Goal: Information Seeking & Learning: Learn about a topic

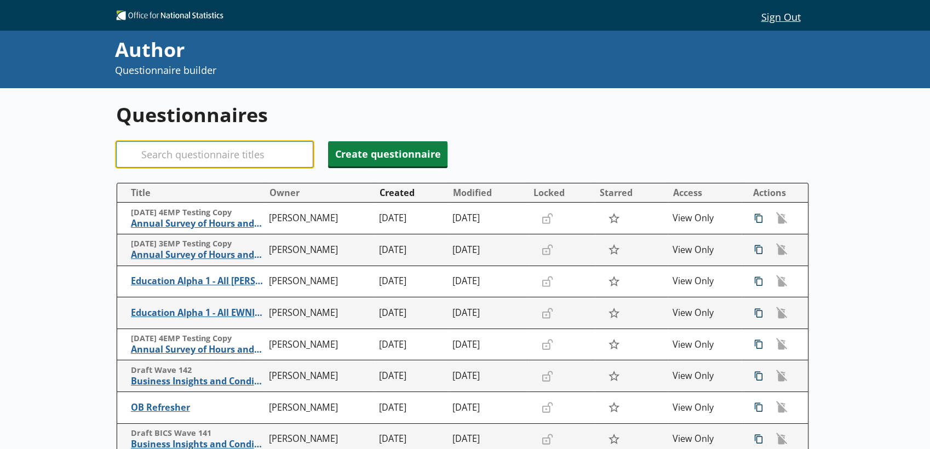
click at [210, 162] on input "Search" at bounding box center [214, 154] width 197 height 26
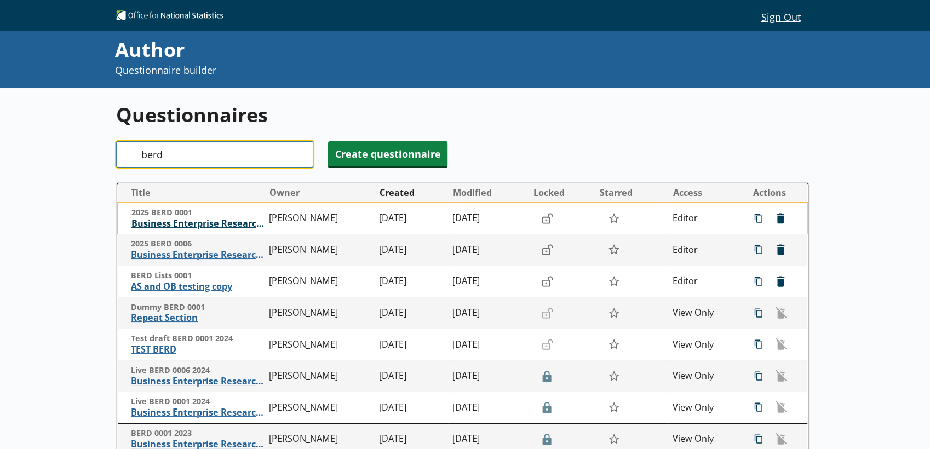
type input "berd"
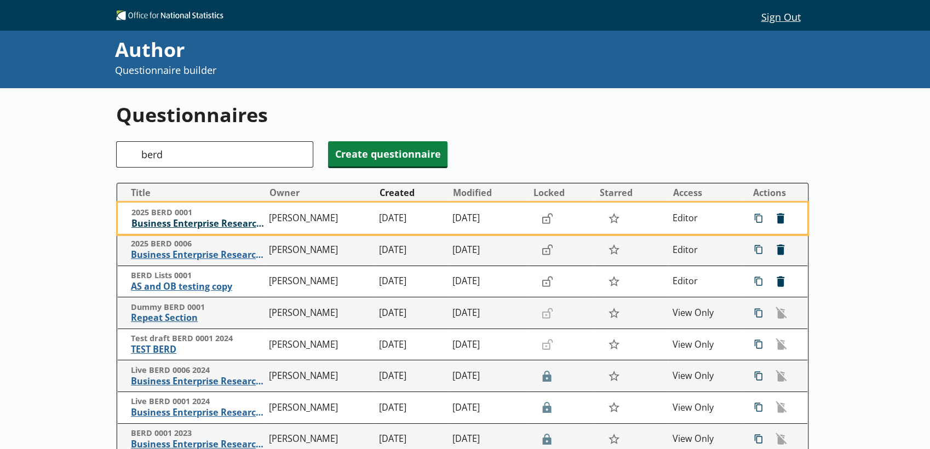
click at [203, 229] on span "Business Enterprise Research and Development" at bounding box center [197, 224] width 133 height 12
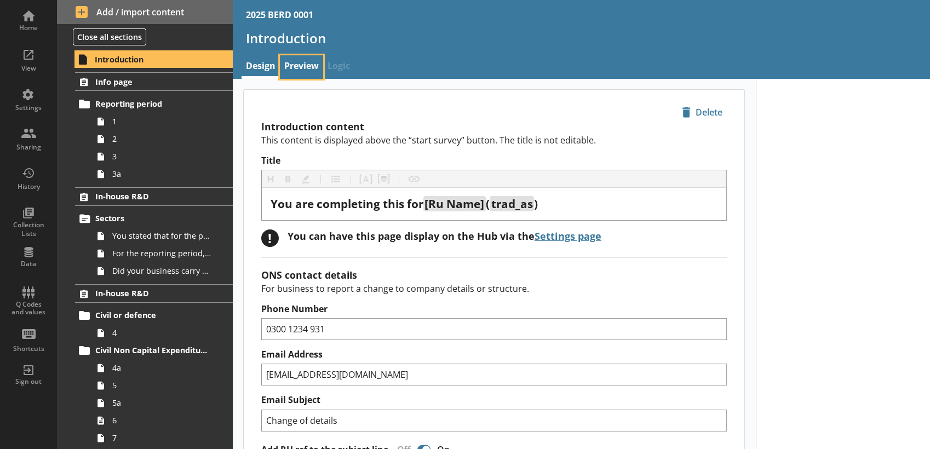
click at [300, 70] on link "Preview" at bounding box center [301, 67] width 43 height 24
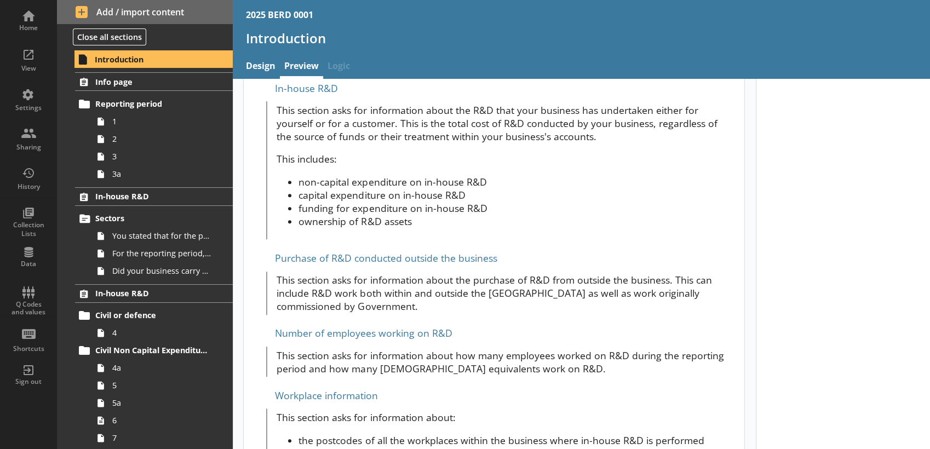
scroll to position [564, 0]
click at [170, 88] on link "Info page" at bounding box center [153, 81] width 157 height 19
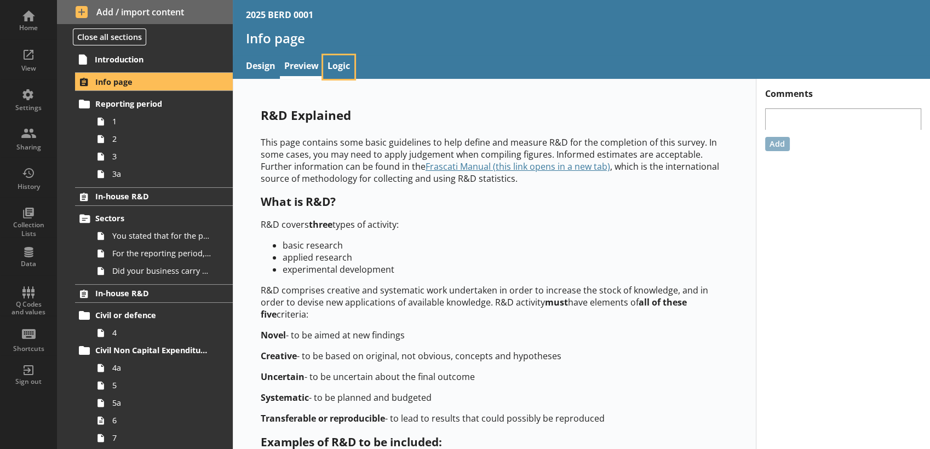
click at [347, 61] on link "Logic" at bounding box center [338, 67] width 31 height 24
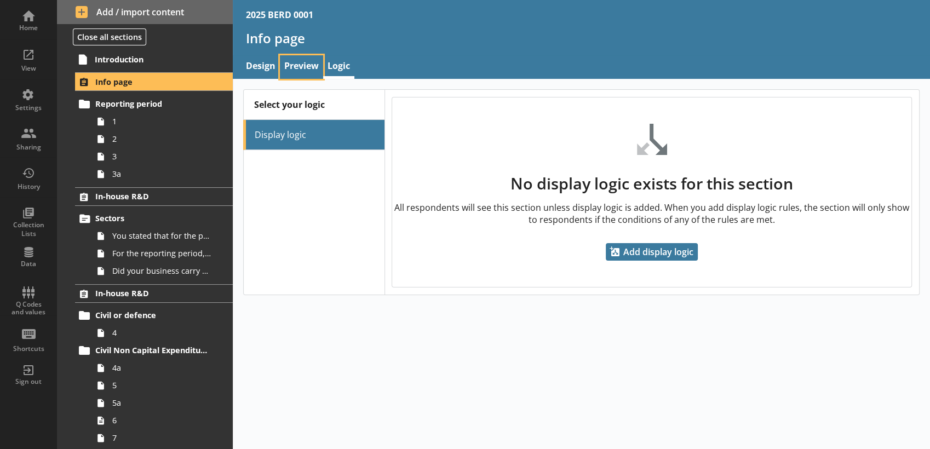
click at [303, 66] on link "Preview" at bounding box center [301, 67] width 43 height 24
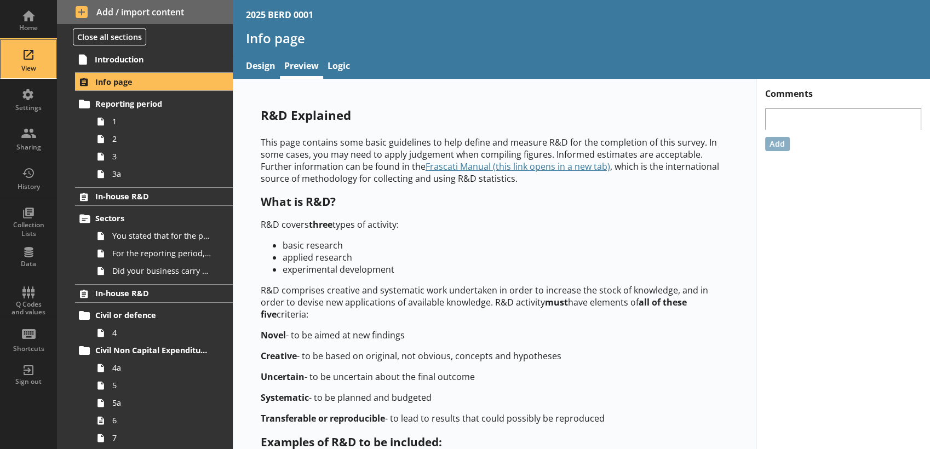
click at [38, 62] on div "View" at bounding box center [28, 59] width 38 height 38
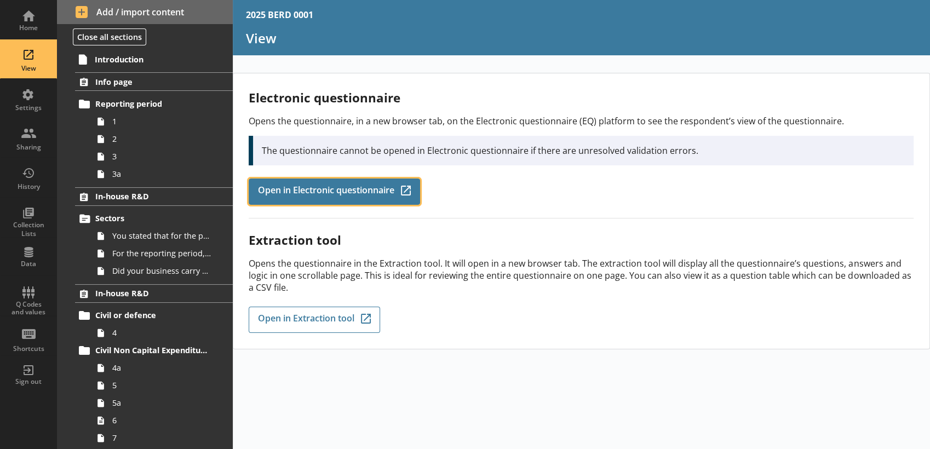
click at [302, 182] on link "Open in Electronic questionnaire Q-Codes_Icon Created with Sketch." at bounding box center [334, 192] width 171 height 26
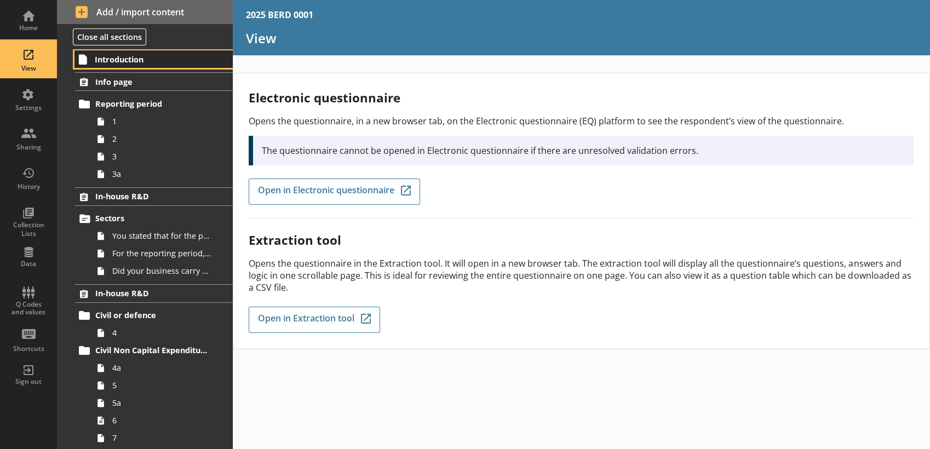
click at [134, 60] on span "Introduction" at bounding box center [151, 59] width 113 height 10
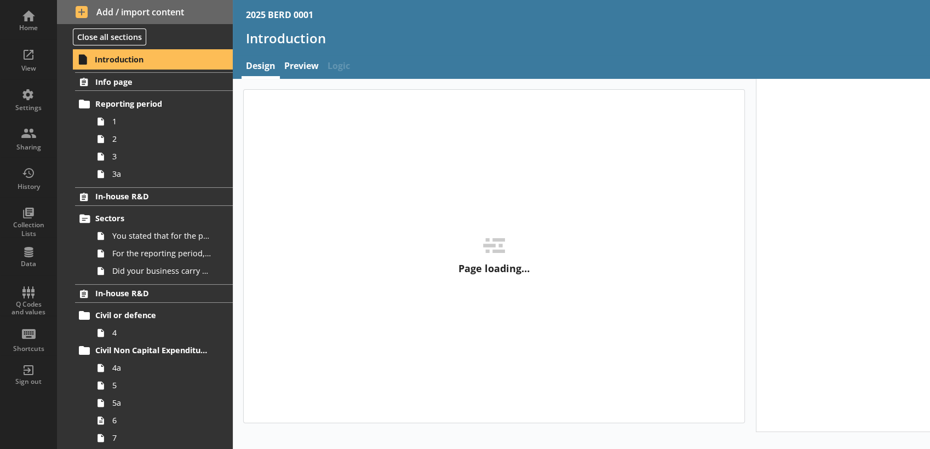
type textarea "x"
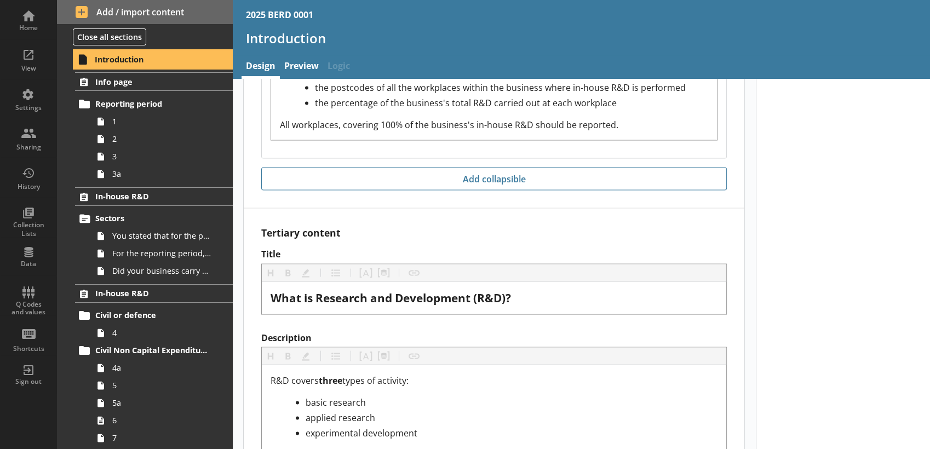
scroll to position [2332, 0]
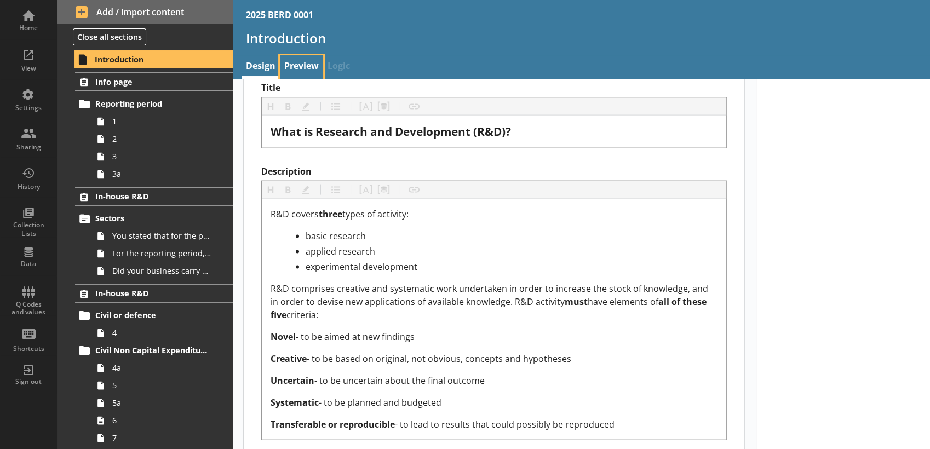
click at [299, 73] on link "Preview" at bounding box center [301, 67] width 43 height 24
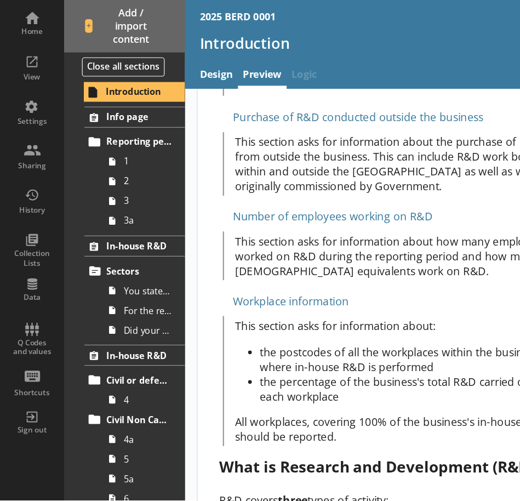
scroll to position [911, 0]
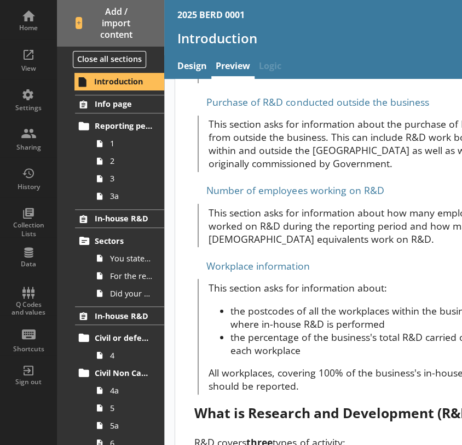
click at [418, 330] on li "the percentage of the business's total R&D carried out at each workplace" at bounding box center [367, 343] width 273 height 26
click at [437, 330] on li "the percentage of the business's total R&D carried out at each workplace" at bounding box center [367, 343] width 273 height 26
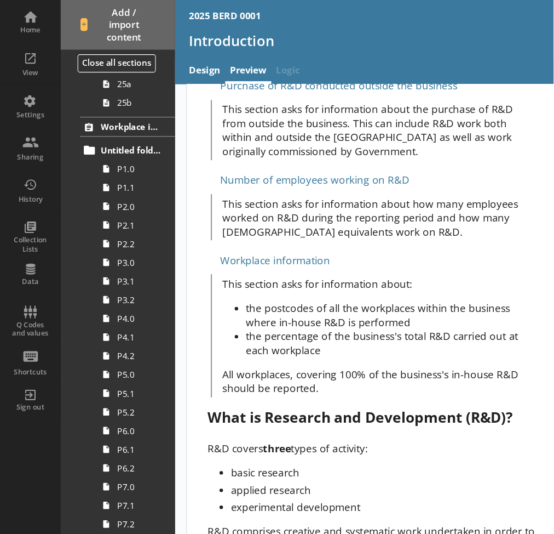
scroll to position [1636, 0]
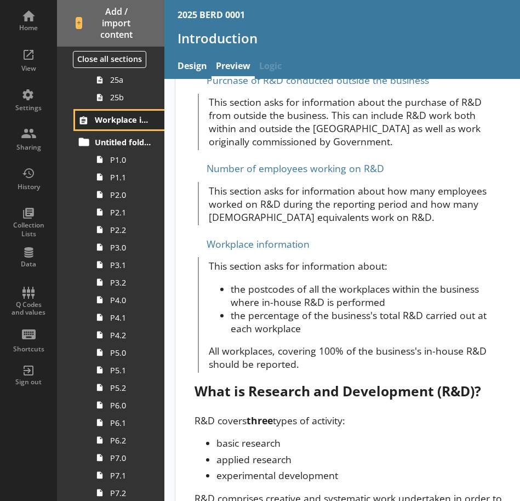
click at [82, 122] on icon at bounding box center [83, 120] width 16 height 18
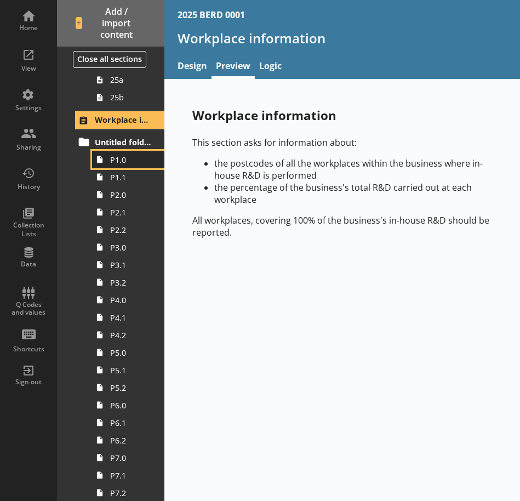
click at [125, 156] on span "P1.0" at bounding box center [131, 159] width 42 height 10
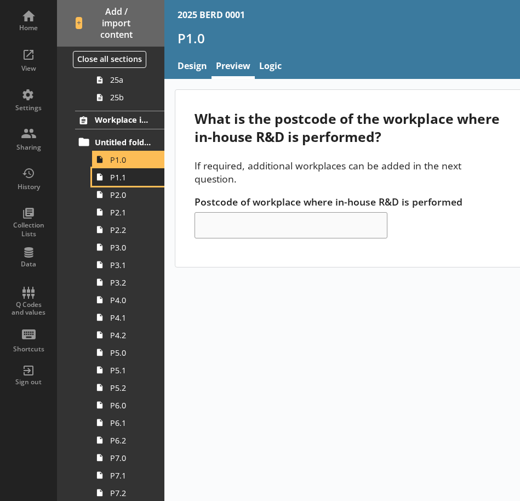
click at [131, 184] on link "P1.1" at bounding box center [128, 177] width 72 height 18
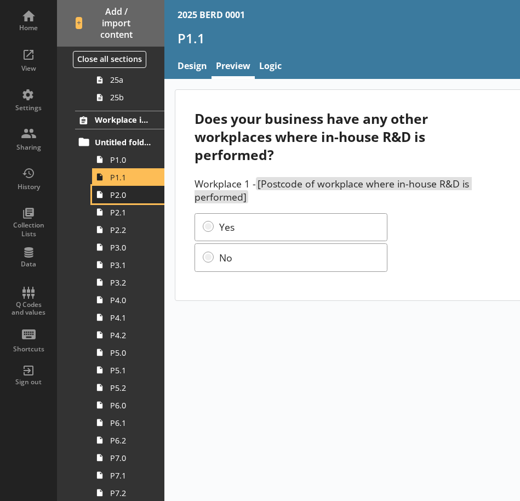
click at [125, 201] on link "P2.0" at bounding box center [128, 195] width 72 height 18
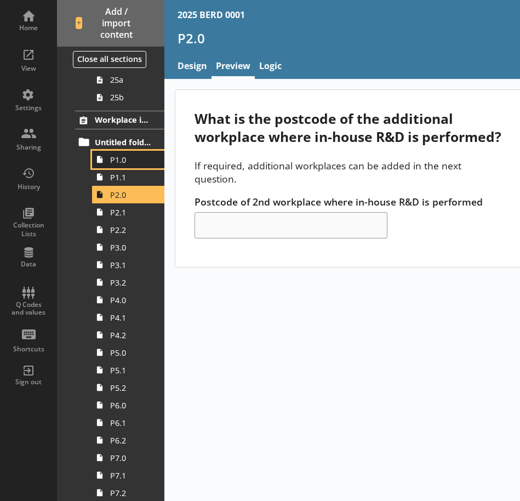
click at [123, 158] on span "P1.0" at bounding box center [131, 159] width 42 height 10
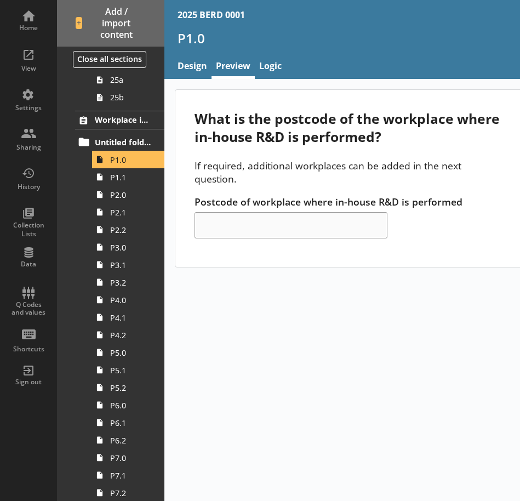
click at [293, 278] on div "What is the postcode of the workplace where in-house R&D is performed? If requi…" at bounding box center [410, 290] width 493 height 422
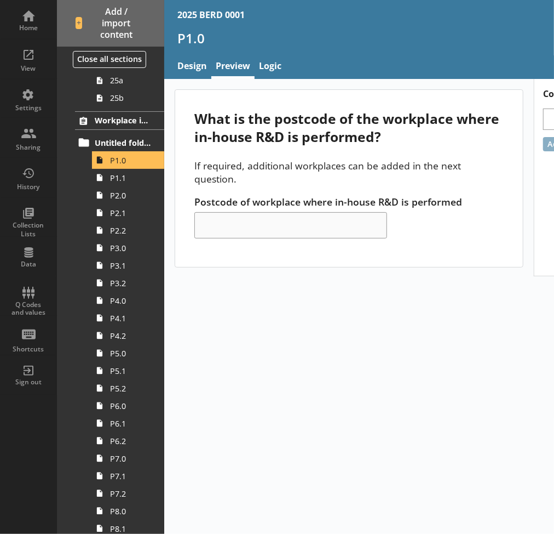
scroll to position [1896, 0]
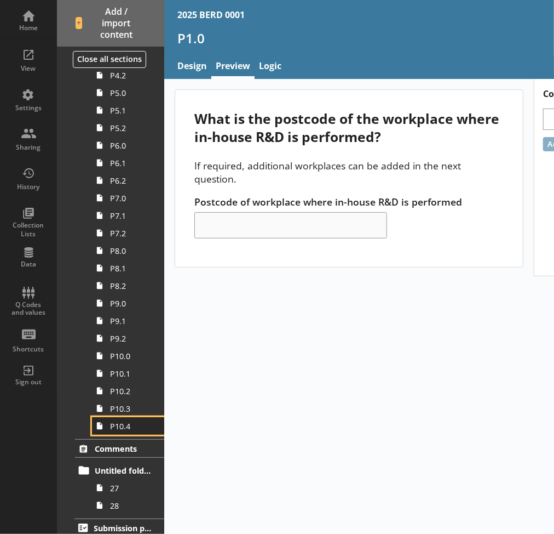
click at [121, 430] on span "P10.4" at bounding box center [131, 426] width 42 height 10
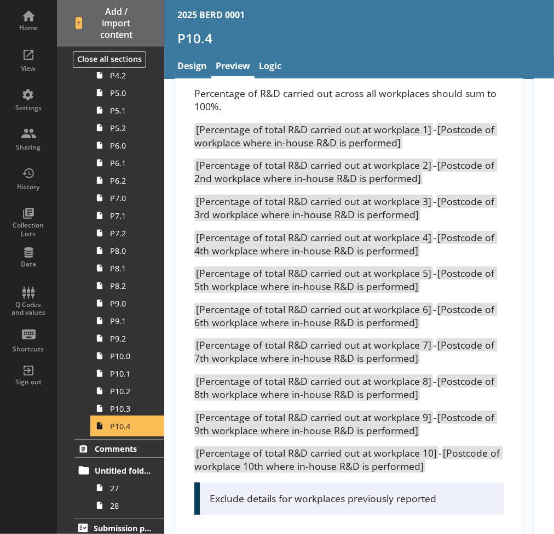
scroll to position [119, 0]
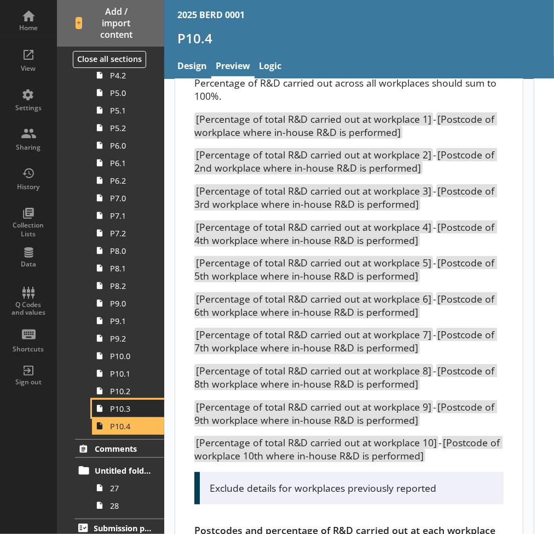
click at [124, 413] on span "P10.3" at bounding box center [131, 408] width 42 height 10
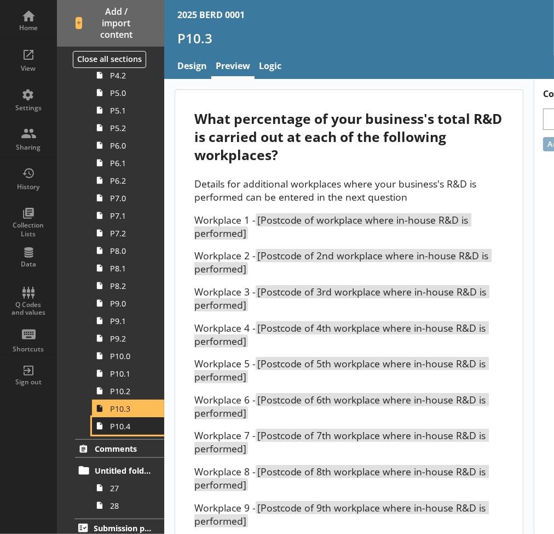
click at [124, 425] on span "P10.4" at bounding box center [131, 426] width 42 height 10
